Goal: Transaction & Acquisition: Purchase product/service

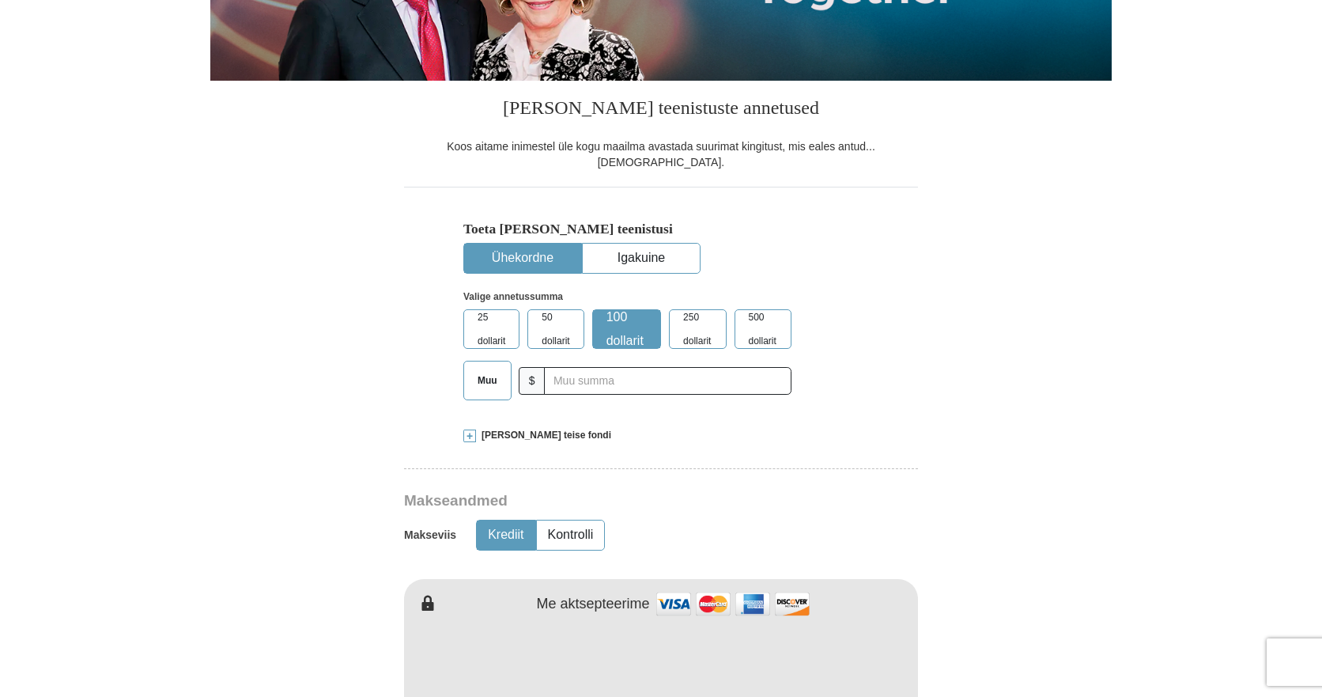
click at [534, 251] on font "Ühekordne" at bounding box center [523, 257] width 62 height 13
click at [594, 373] on input "text" at bounding box center [671, 381] width 242 height 28
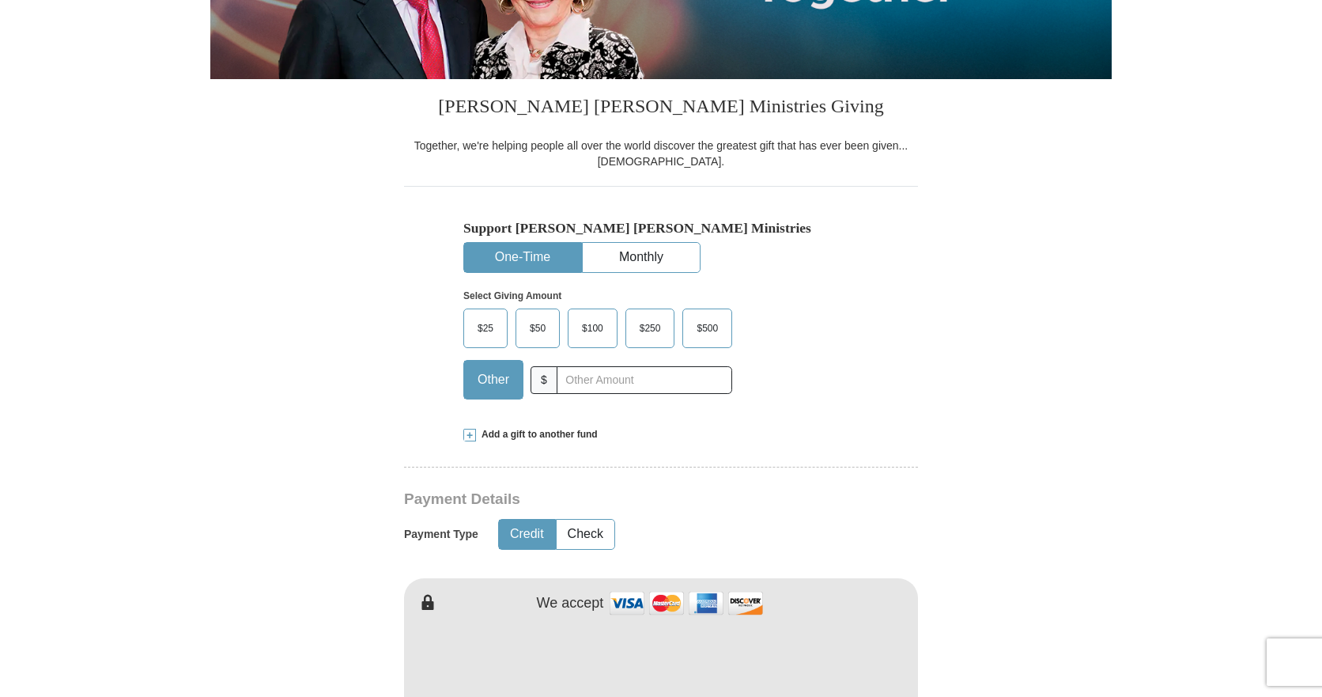
scroll to position [408, 0]
click at [620, 389] on input "text" at bounding box center [645, 381] width 176 height 28
type input "5"
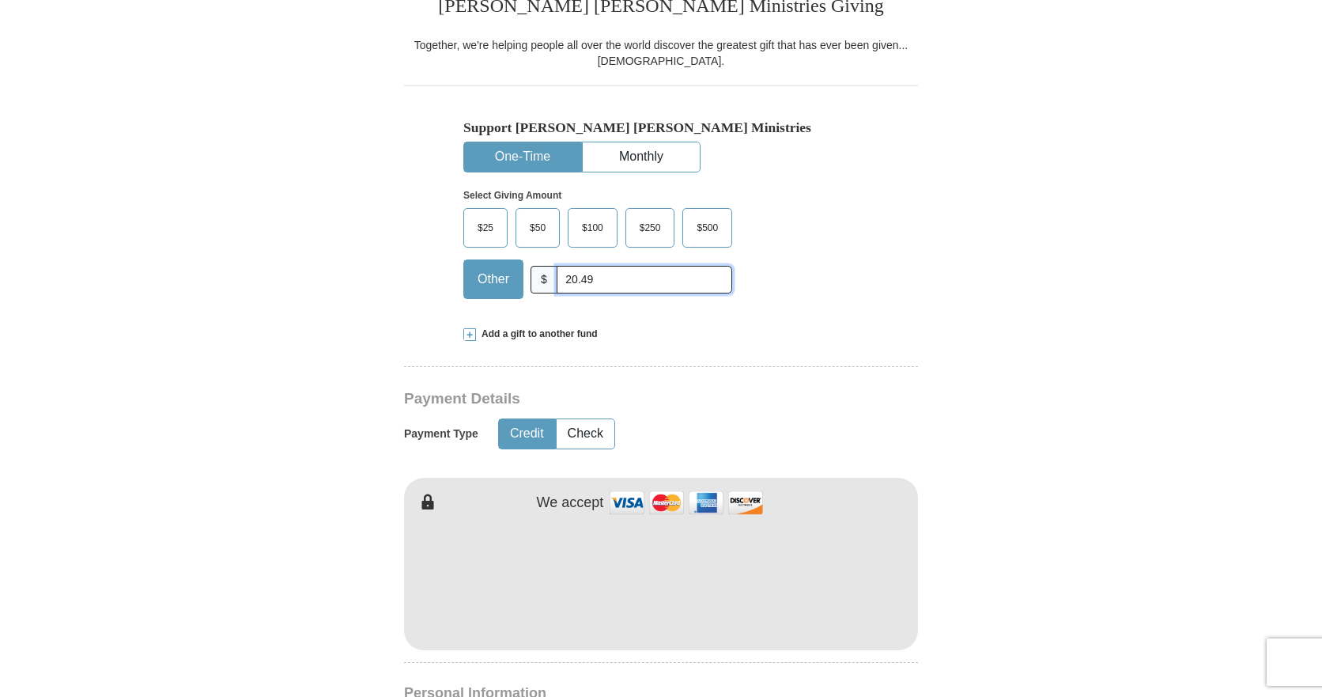
scroll to position [645, 0]
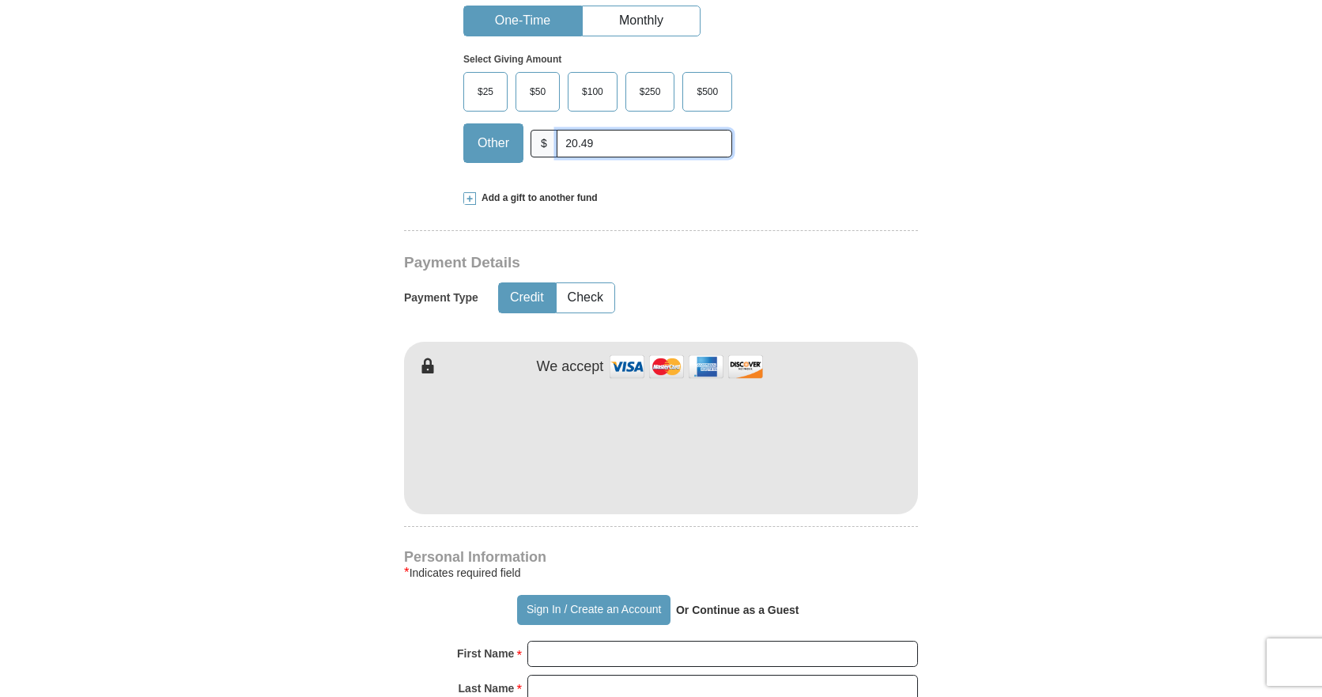
type input "20.49"
click at [569, 510] on iframe at bounding box center [661, 443] width 514 height 134
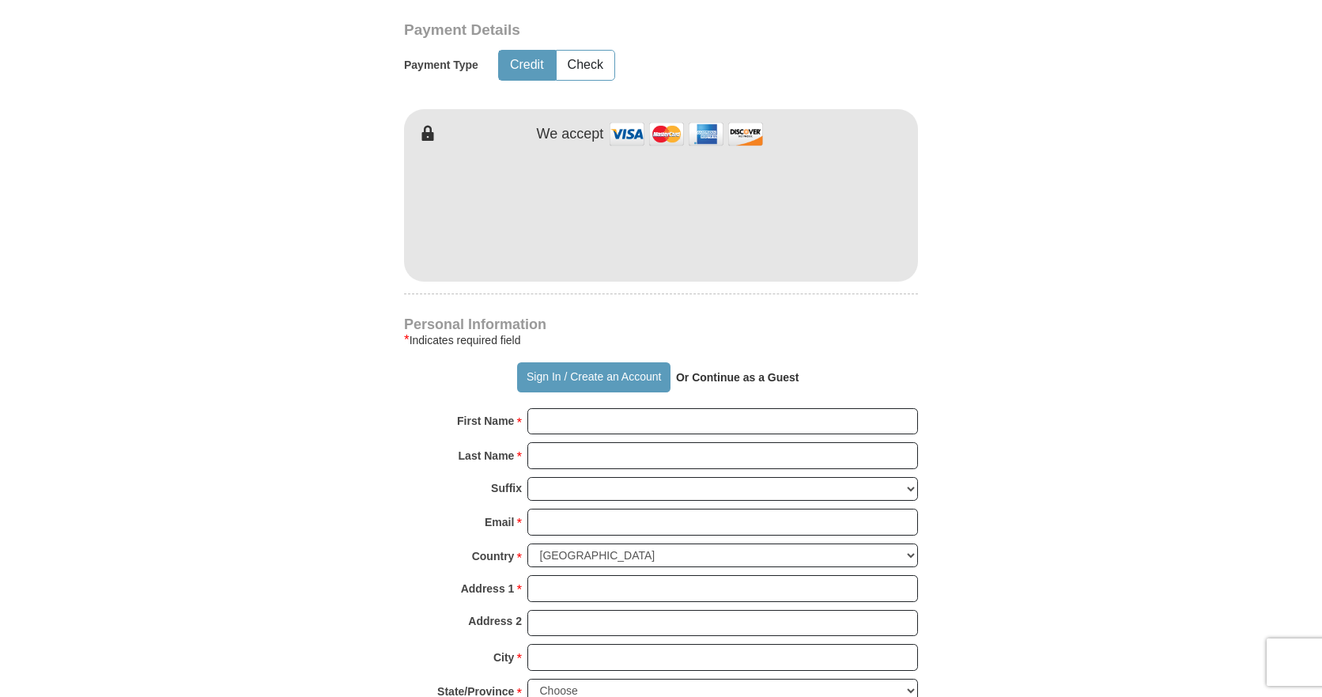
scroll to position [883, 0]
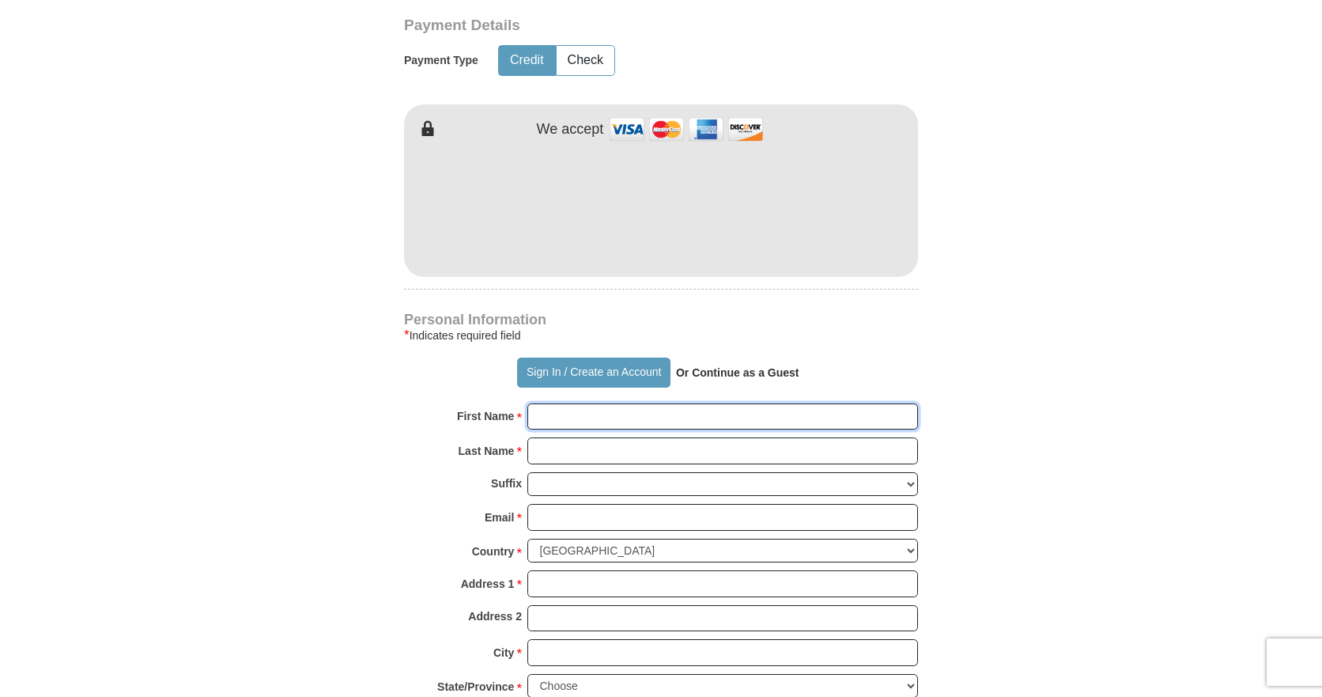
click at [579, 413] on input "First Name *" at bounding box center [723, 416] width 391 height 27
type input "[PERSON_NAME]"
click at [600, 457] on input "Last Name *" at bounding box center [723, 450] width 391 height 27
type input "Maasing"
click at [575, 521] on input "Email *" at bounding box center [723, 517] width 391 height 27
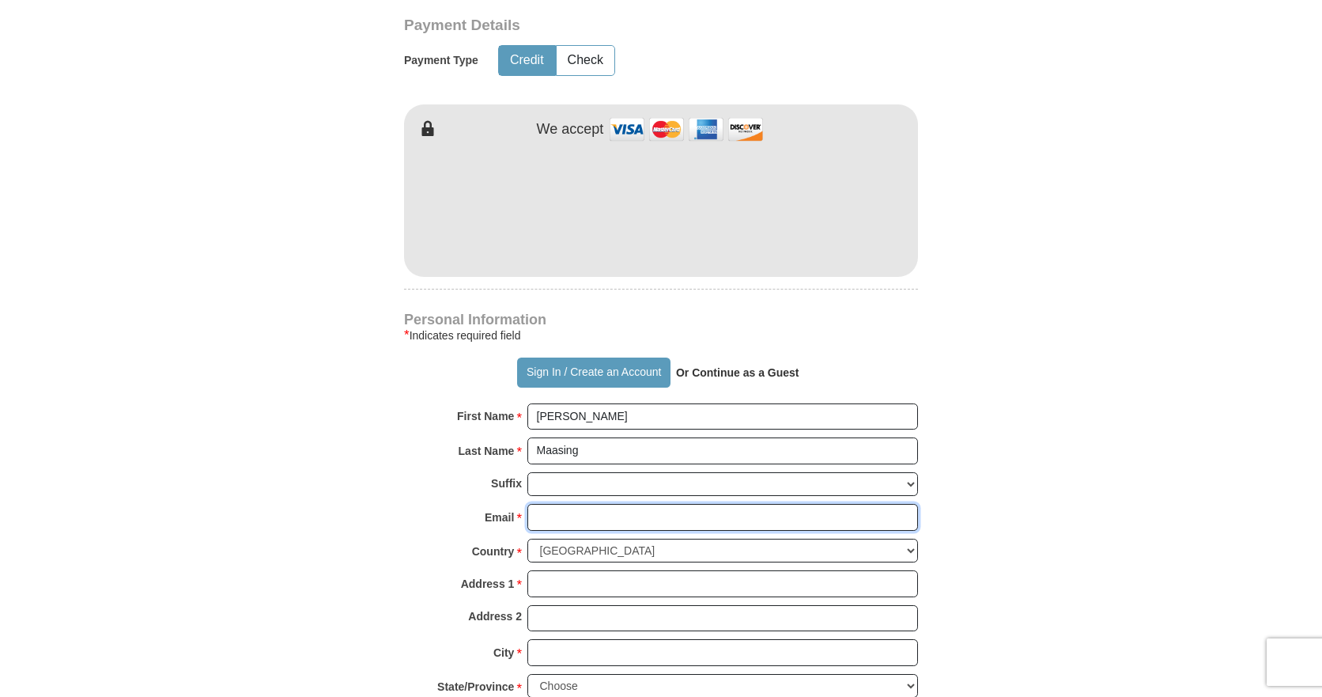
type input "[PERSON_NAME][EMAIL_ADDRESS][DOMAIN_NAME]"
select select "EE"
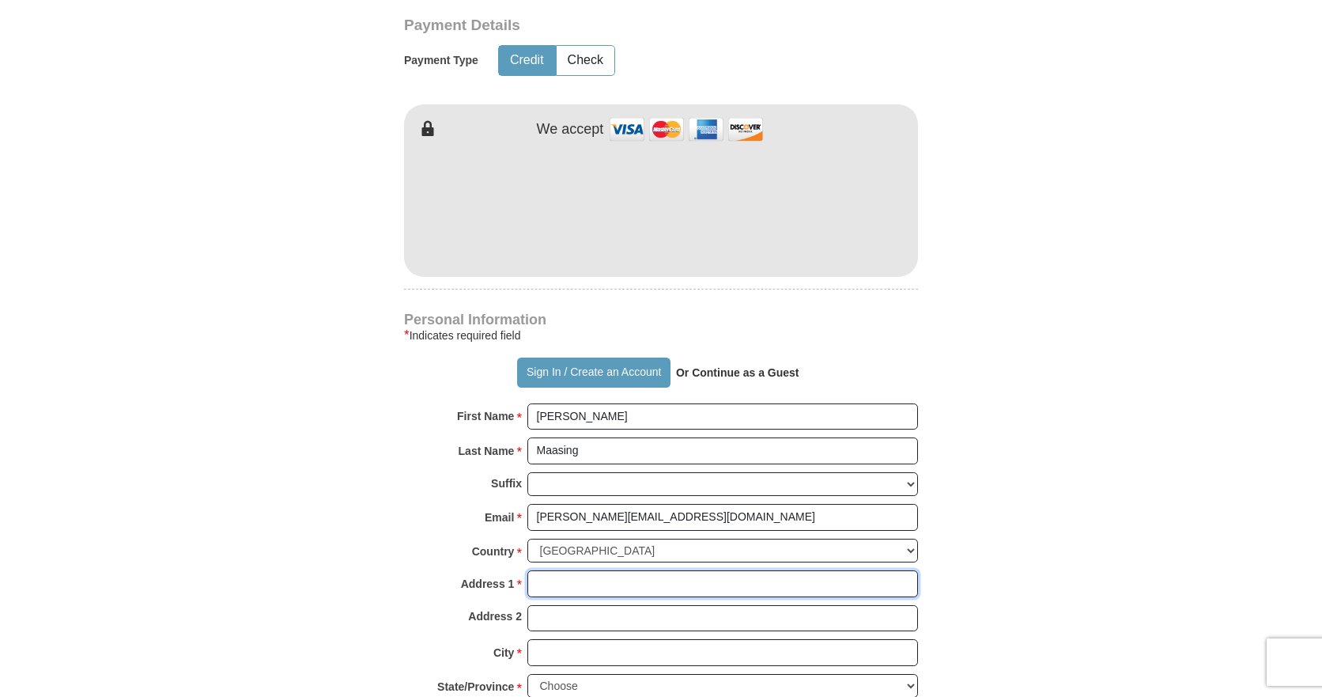
type input "[STREET_ADDRESS]"
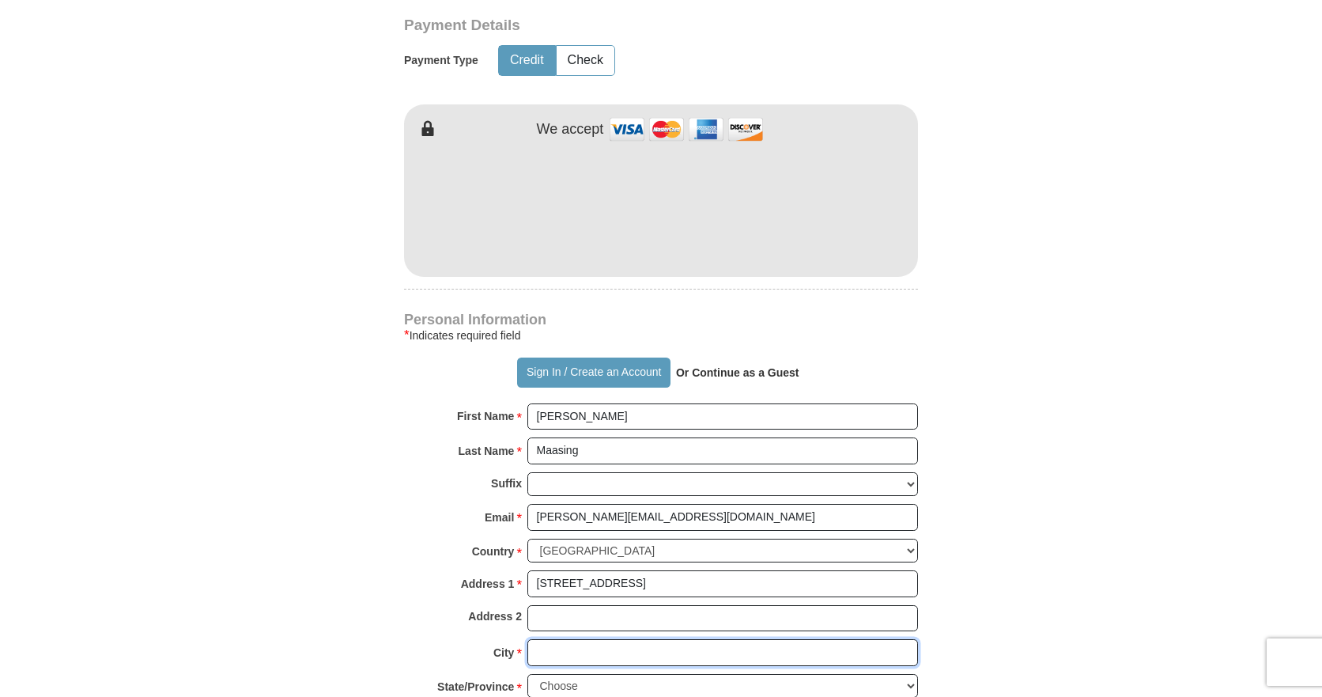
type input "[GEOGRAPHIC_DATA]"
type input "12013"
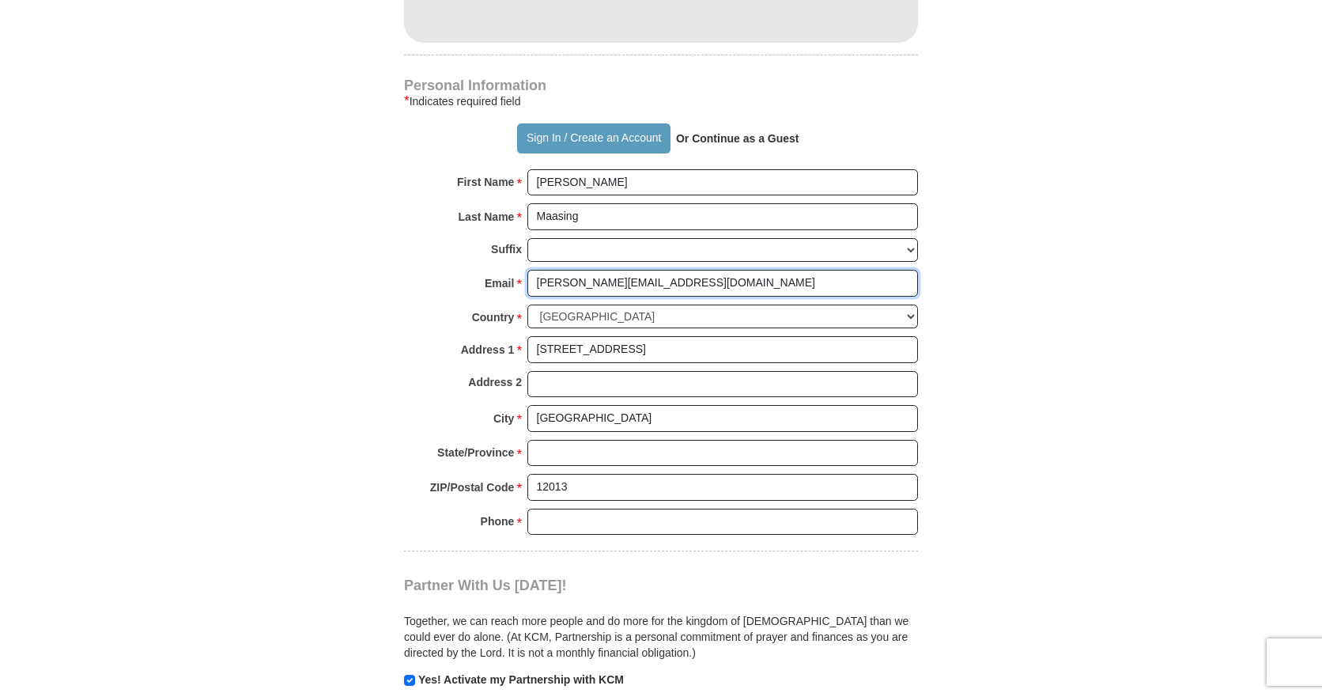
scroll to position [1120, 0]
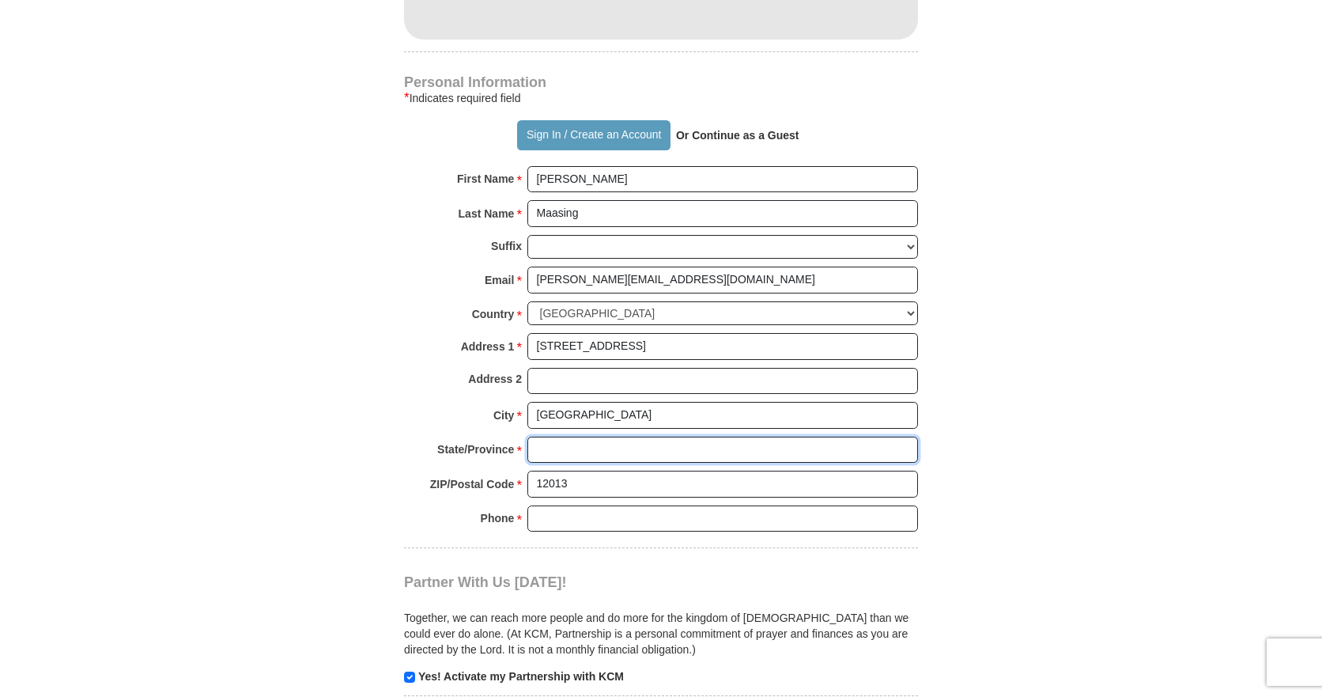
click at [568, 450] on input "State/Province *" at bounding box center [723, 450] width 391 height 27
type input "[GEOGRAPHIC_DATA]"
click at [599, 514] on input "56663906" at bounding box center [723, 518] width 391 height 27
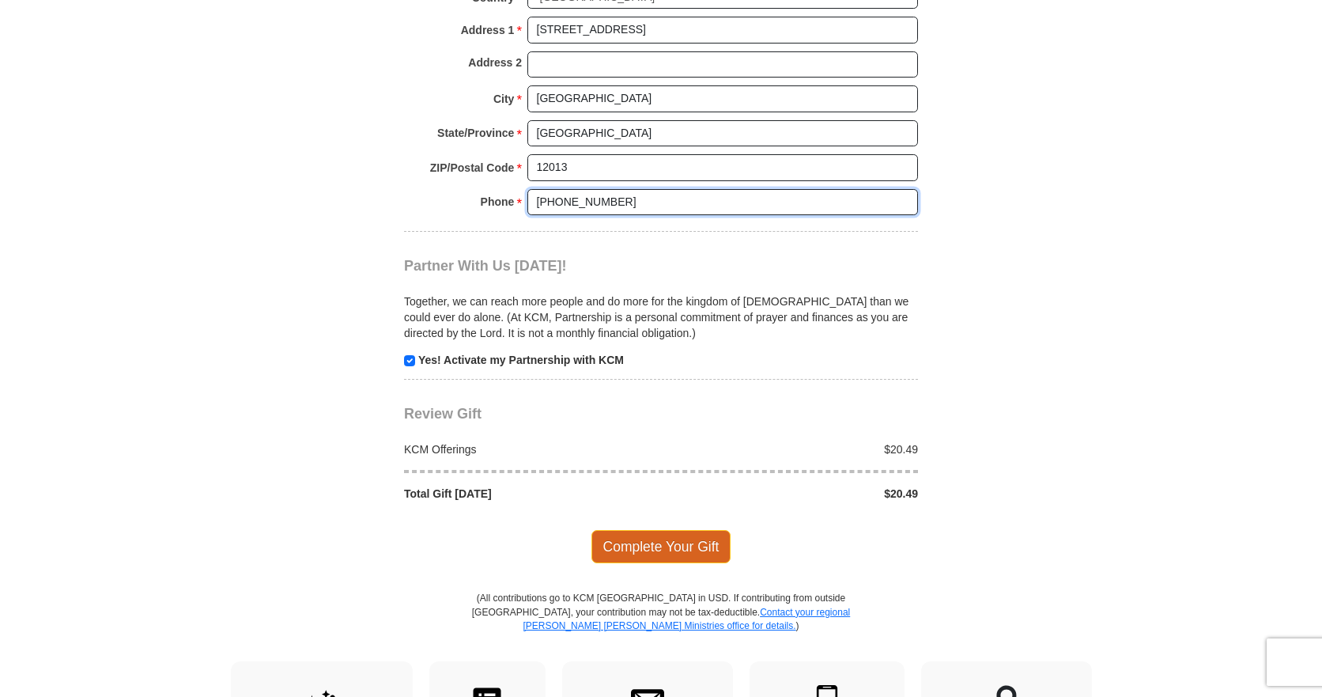
type input "[PHONE_NUMBER]"
click at [684, 554] on span "Complete Your Gift" at bounding box center [662, 546] width 140 height 33
